Goal: Task Accomplishment & Management: Complete application form

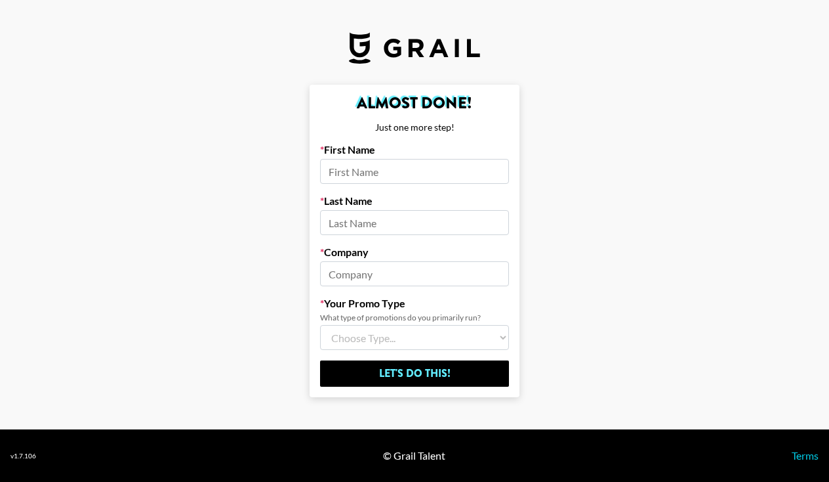
click at [387, 295] on form "Almost Done! Just one more step! First Name Last Name Company Your Promo Type W…" at bounding box center [415, 241] width 210 height 313
select select "Multi"
click at [379, 177] on input at bounding box center [414, 171] width 189 height 25
type input "[PERSON_NAME]"
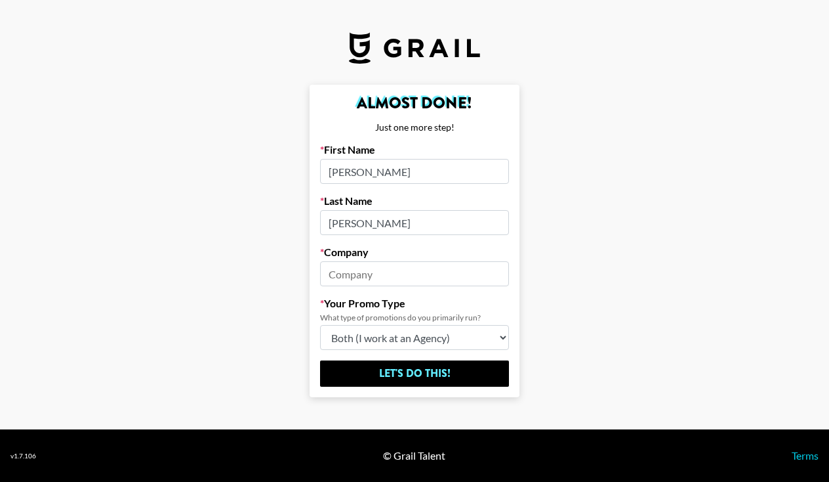
click at [341, 174] on input "[PERSON_NAME]" at bounding box center [414, 171] width 189 height 25
type input "[PERSON_NAME]"
click at [367, 274] on input at bounding box center [414, 273] width 189 height 25
type input "Grail"
click at [411, 357] on form "Almost Done! Just one more step! First Name [PERSON_NAME] Last Name [PERSON_NAM…" at bounding box center [415, 241] width 210 height 313
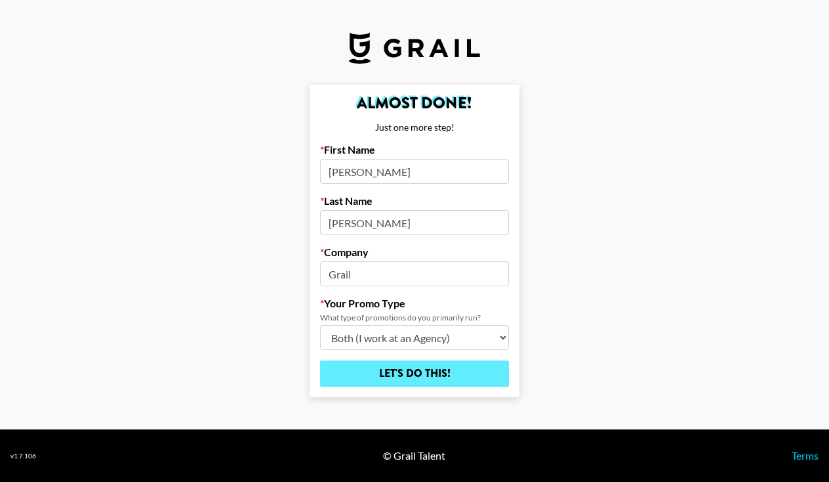
click at [411, 367] on input "Let's Do This!" at bounding box center [414, 373] width 189 height 26
select select "Song"
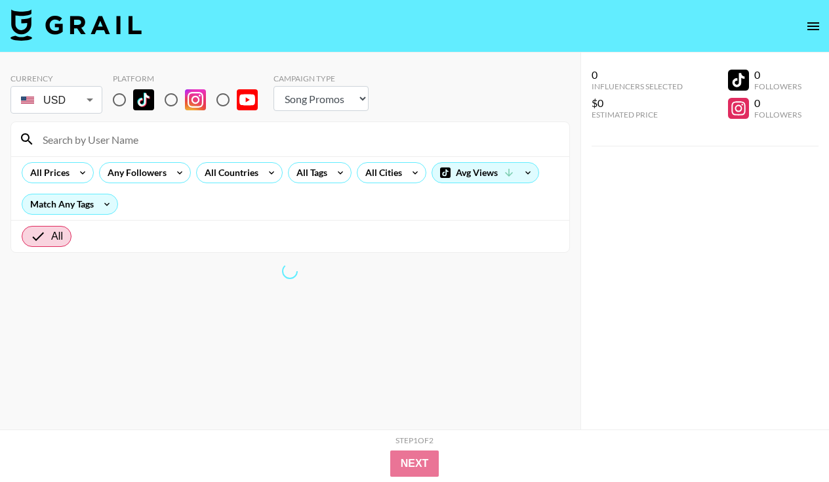
click at [139, 150] on div at bounding box center [290, 139] width 558 height 34
click at [135, 142] on input at bounding box center [298, 139] width 527 height 21
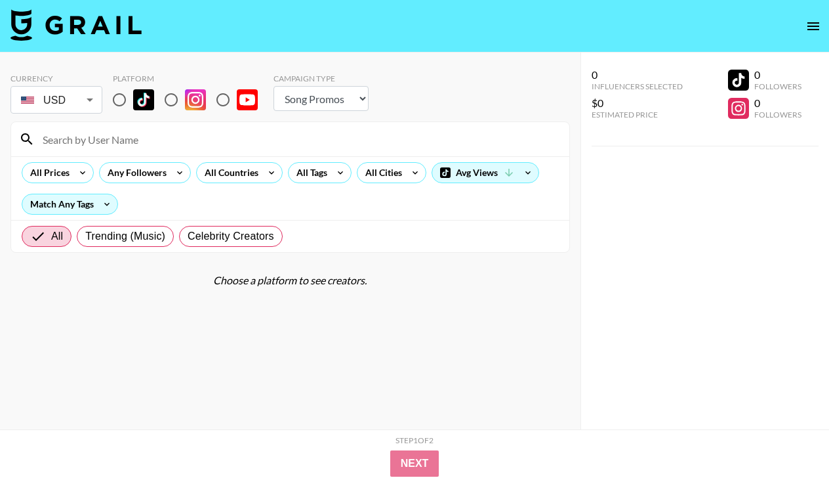
click at [109, 142] on input at bounding box center [298, 139] width 527 height 21
type input "c"
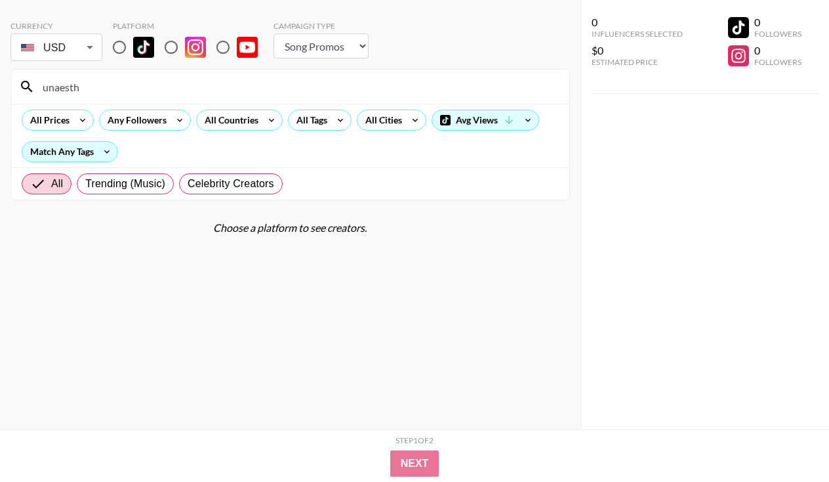
scroll to position [52, 0]
type input "unaesth"
click at [123, 44] on input "radio" at bounding box center [120, 47] width 28 height 28
radio input "true"
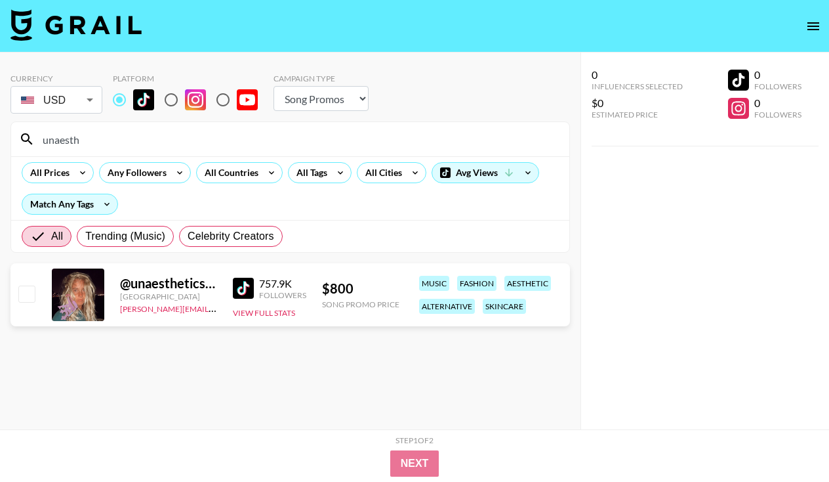
click at [30, 293] on input "checkbox" at bounding box center [26, 293] width 16 height 16
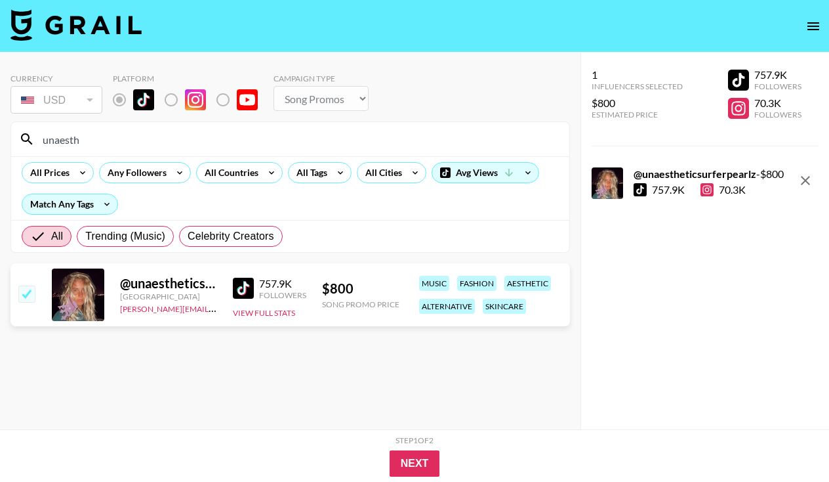
click at [28, 289] on input "checkbox" at bounding box center [26, 293] width 16 height 16
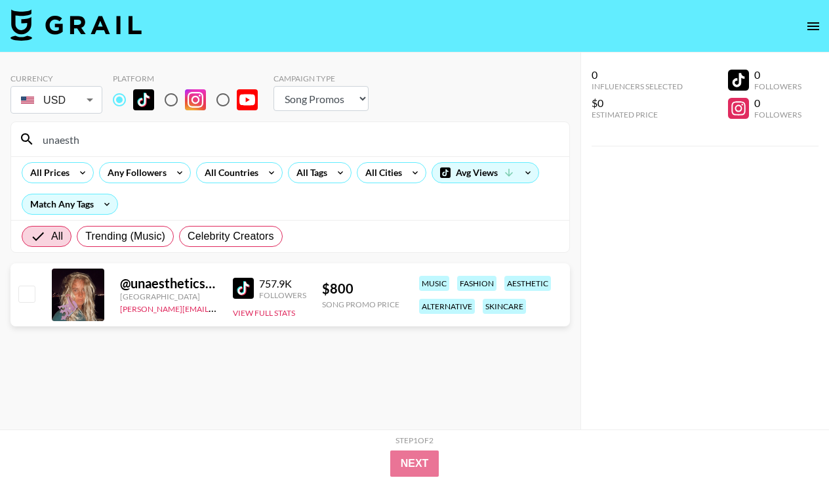
click at [26, 297] on input "checkbox" at bounding box center [26, 293] width 16 height 16
checkbox input "true"
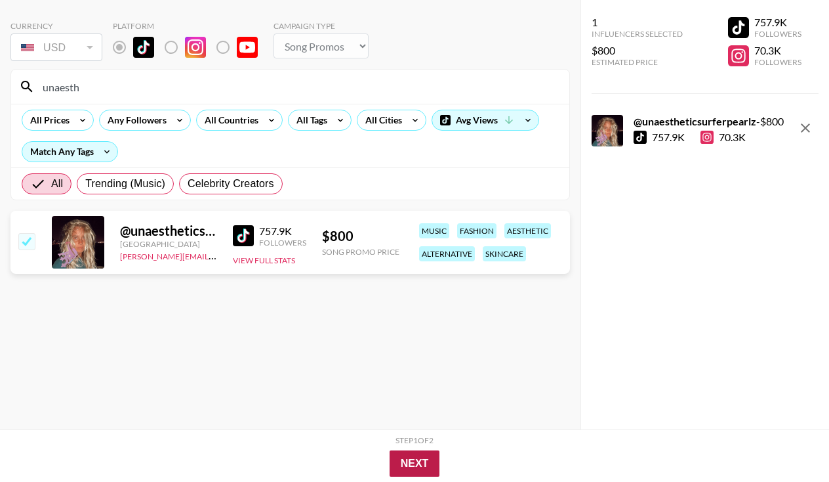
scroll to position [52, 0]
click at [419, 460] on button "Next" at bounding box center [415, 463] width 51 height 26
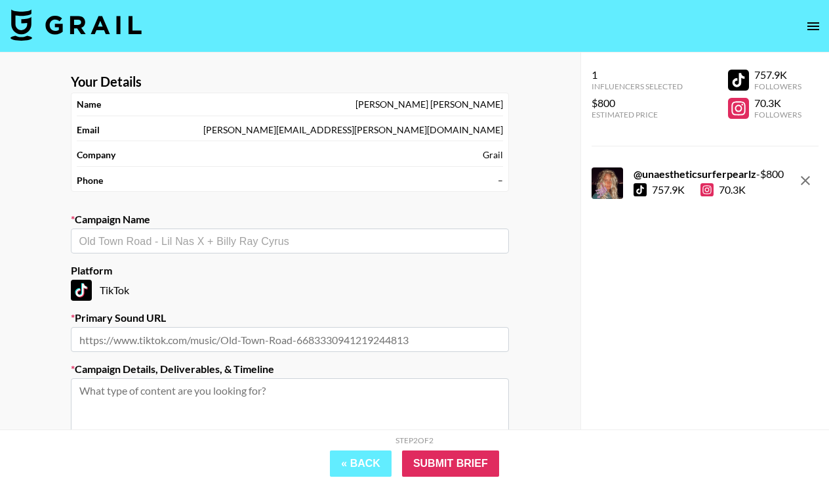
scroll to position [0, 0]
click at [269, 239] on input "text" at bounding box center [290, 241] width 423 height 15
click at [806, 20] on icon "open drawer" at bounding box center [814, 26] width 16 height 16
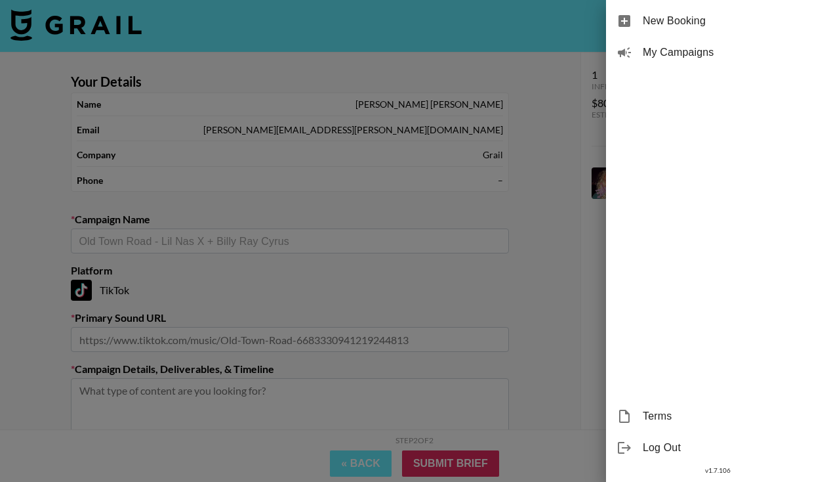
click at [504, 69] on div at bounding box center [414, 241] width 829 height 482
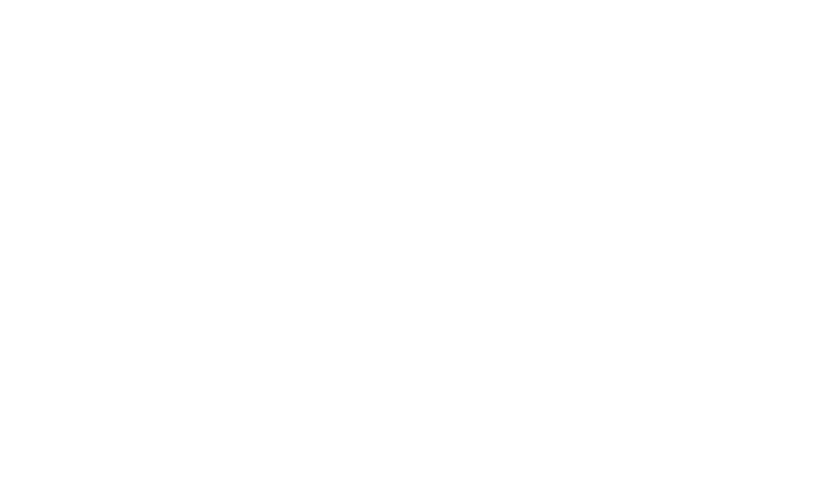
select select "Song"
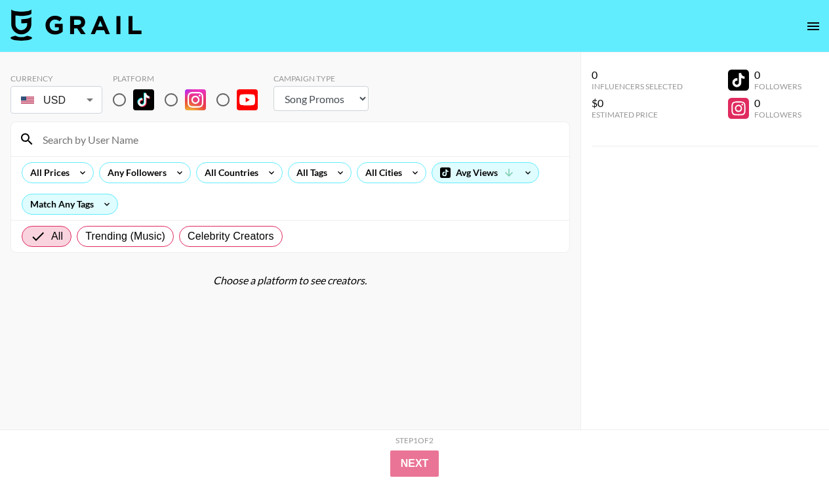
select select "Brand"
click at [198, 138] on input at bounding box center [298, 139] width 527 height 21
click at [123, 96] on input "radio" at bounding box center [120, 100] width 28 height 28
radio input "true"
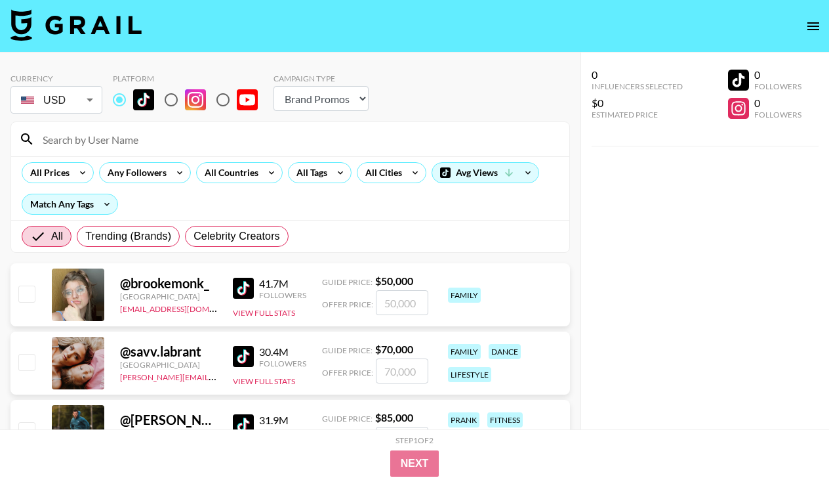
click at [100, 136] on input at bounding box center [298, 139] width 527 height 21
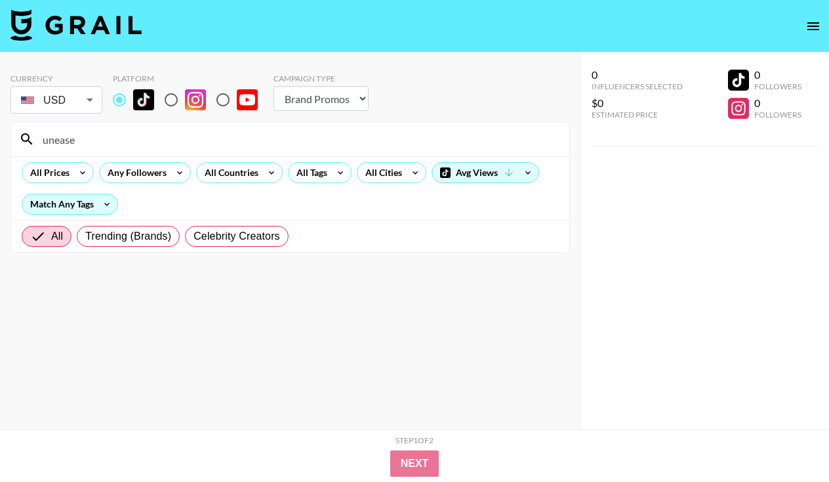
drag, startPoint x: 83, startPoint y: 164, endPoint x: 21, endPoint y: 303, distance: 152.2
click at [21, 303] on section "Currency USD USD ​ Platform Campaign Type Choose Type... Song Promos Brand Prom…" at bounding box center [290, 251] width 560 height 377
click at [131, 138] on input "unease" at bounding box center [298, 139] width 527 height 21
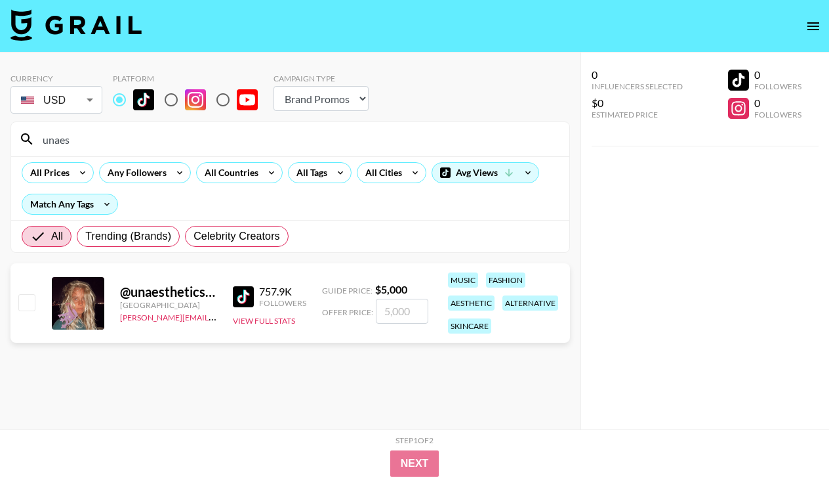
type input "unaes"
click at [22, 310] on input "checkbox" at bounding box center [26, 302] width 16 height 16
checkbox input "true"
type input "5000"
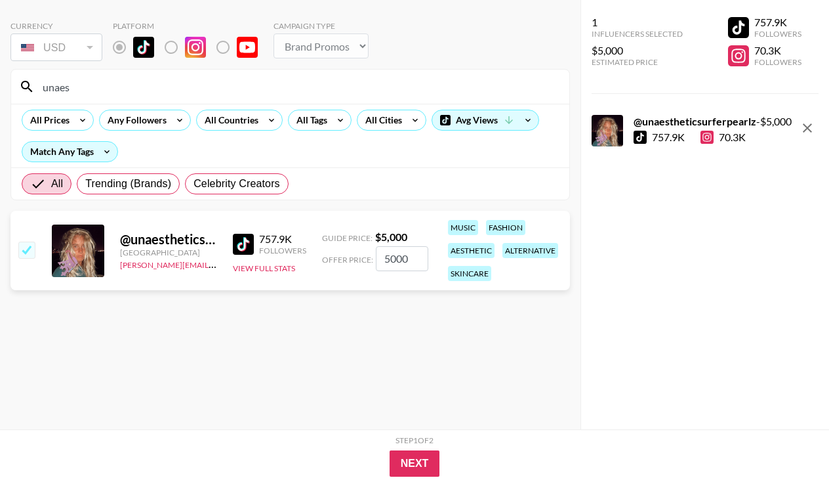
scroll to position [52, 0]
click at [419, 457] on button "Next" at bounding box center [415, 463] width 51 height 26
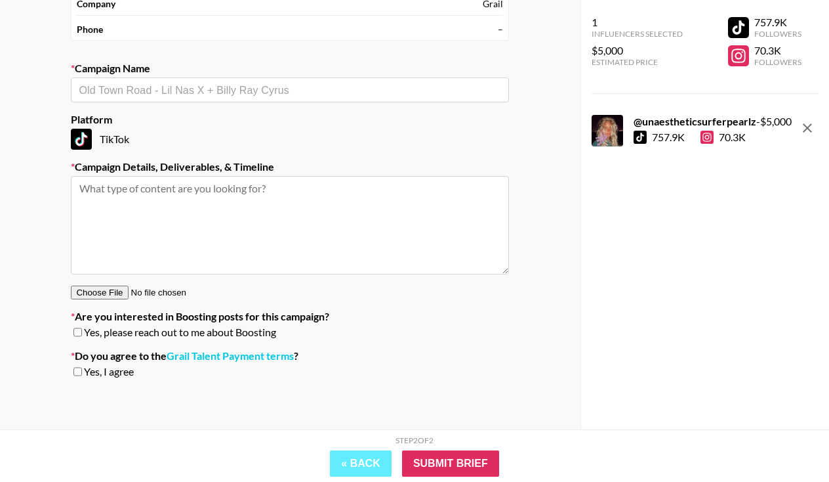
scroll to position [150, 0]
